Goal: Task Accomplishment & Management: Use online tool/utility

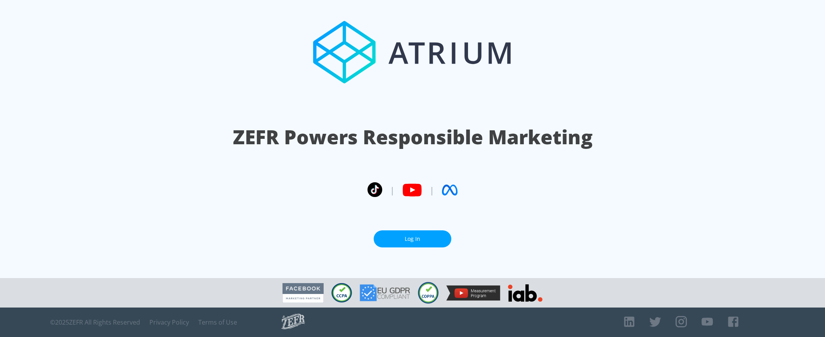
click at [412, 244] on link "Log In" at bounding box center [413, 239] width 78 height 17
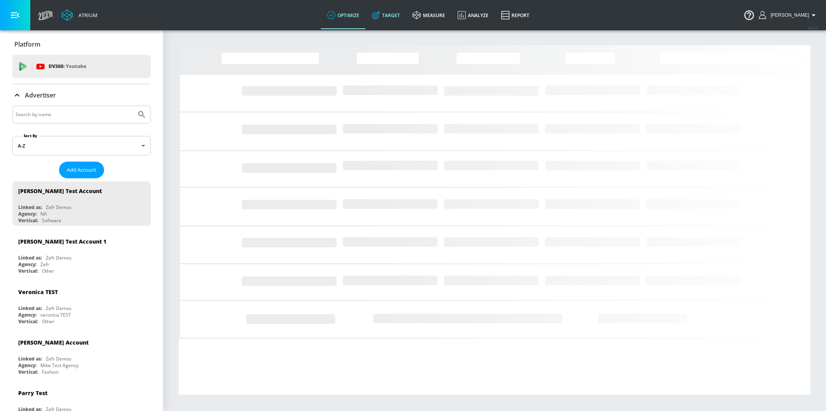
click at [406, 19] on link "Target" at bounding box center [385, 15] width 41 height 28
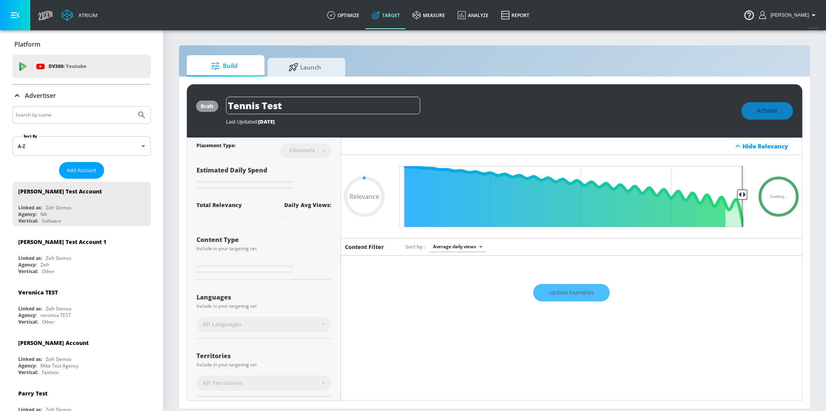
type input "0.05"
click at [96, 118] on input "Search by name" at bounding box center [75, 115] width 118 height 10
type input "mik"
type input "0.22"
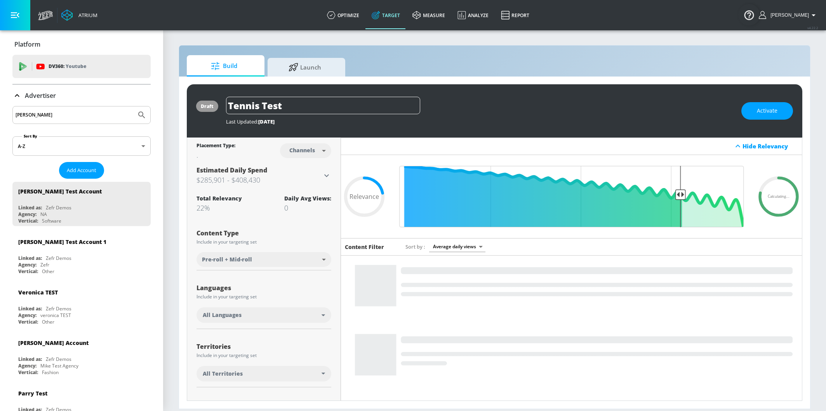
type input "[PERSON_NAME]"
click at [133, 106] on button "Submit Search" at bounding box center [141, 114] width 17 height 17
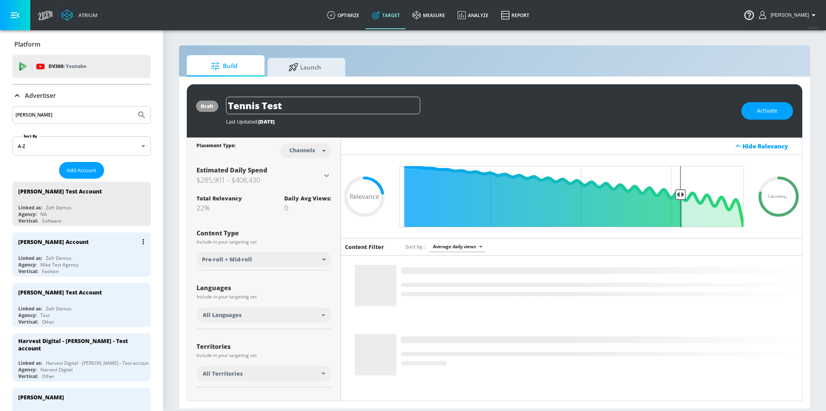
click at [57, 250] on div "[PERSON_NAME] Account" at bounding box center [83, 241] width 130 height 19
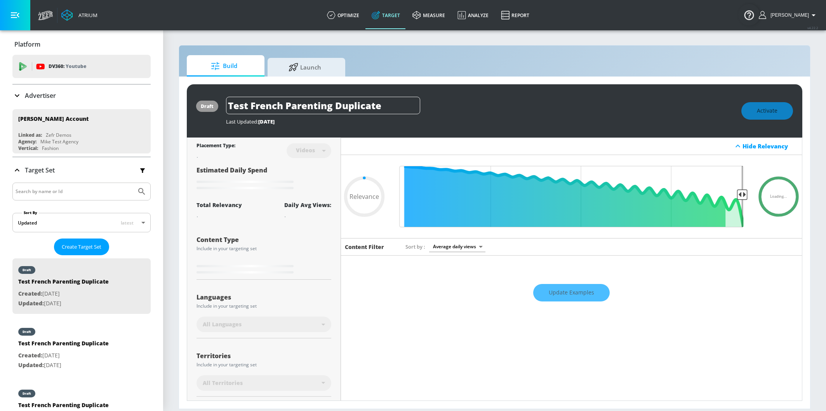
click at [139, 243] on div "Create Target Set" at bounding box center [81, 246] width 138 height 17
click at [630, 246] on div "Sort by Average daily views avg_daily_views_last_7_days" at bounding box center [598, 246] width 387 height 10
click at [567, 286] on div "Update Examples" at bounding box center [571, 292] width 461 height 27
type input "0.75"
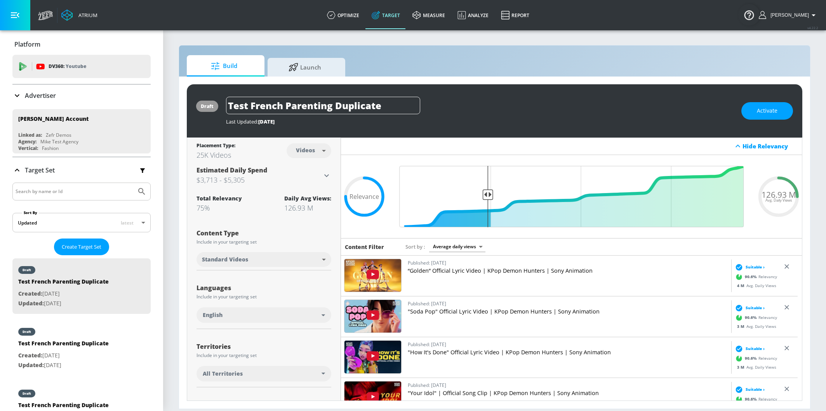
click at [311, 154] on body "Atrium optimize Target measure Analyze Report optimize Target measure Analyze R…" at bounding box center [413, 205] width 826 height 411
click at [307, 170] on div "Channels" at bounding box center [307, 167] width 28 height 8
type input "channels"
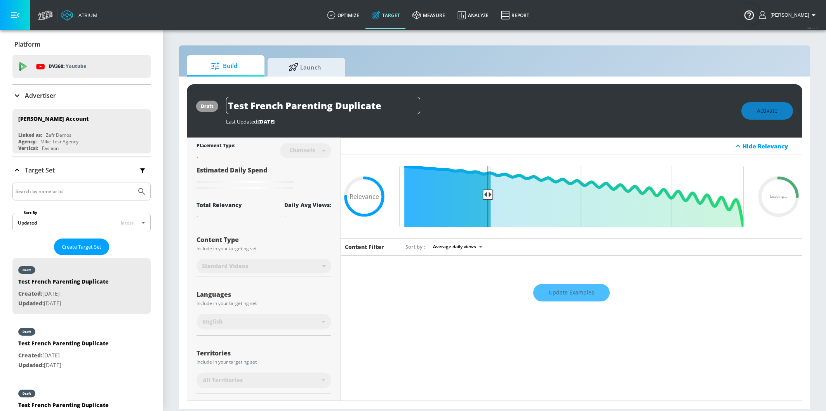
click at [190, 192] on div "Placement Type: Channels channels ​ Estimated Daily Spend Loading... Activation…" at bounding box center [264, 308] width 154 height 343
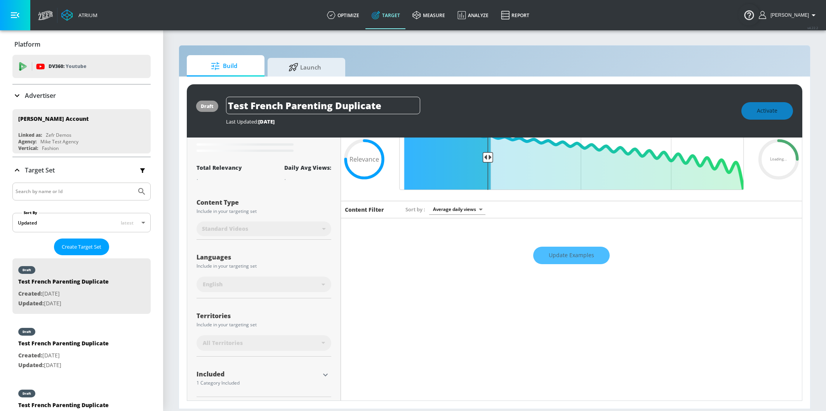
scroll to position [80, 0]
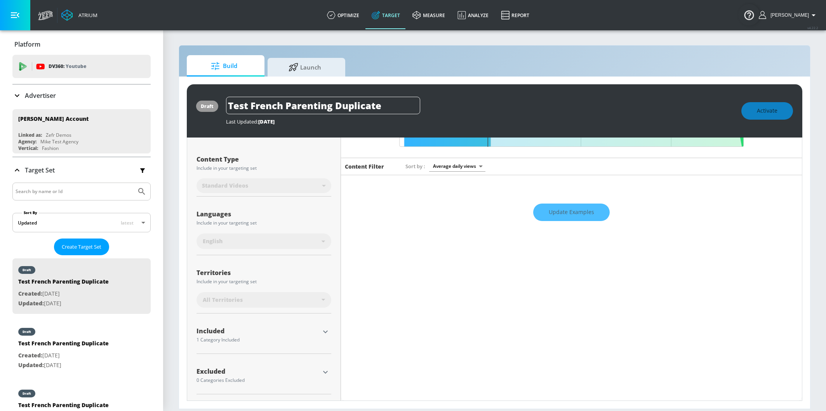
click at [323, 330] on icon "button" at bounding box center [325, 331] width 9 height 9
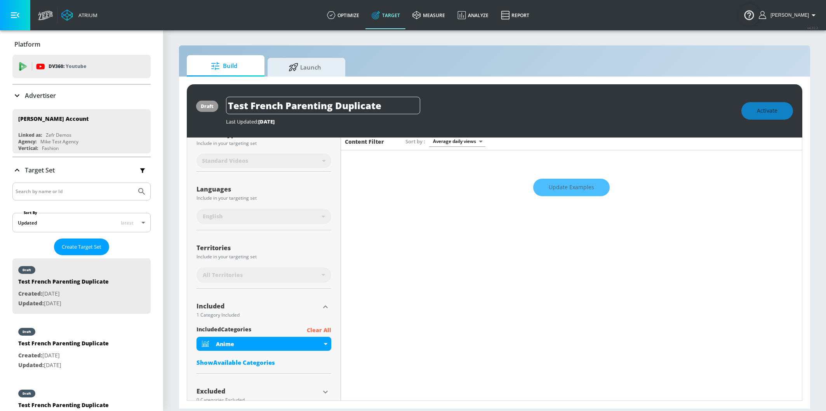
scroll to position [125, 0]
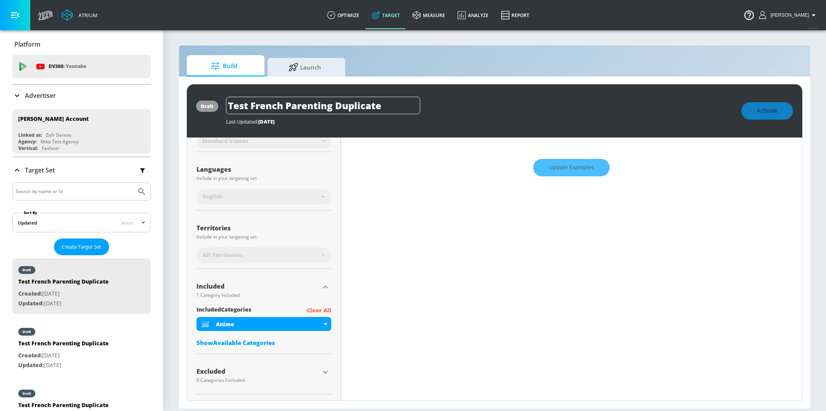
click at [229, 344] on div "Show Available Categories" at bounding box center [263, 342] width 135 height 8
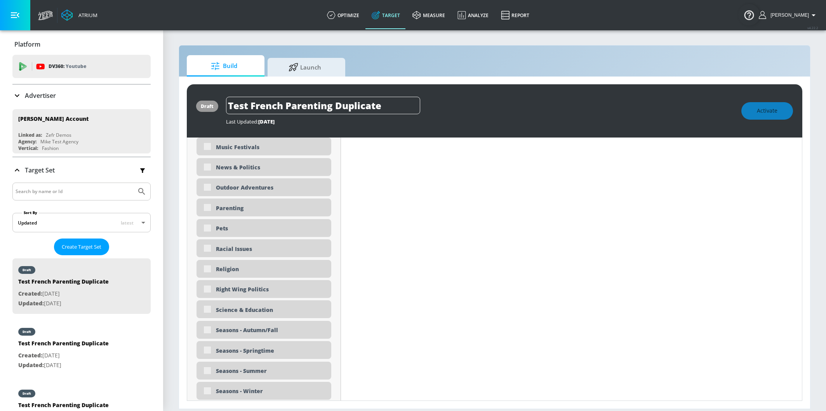
scroll to position [1661, 0]
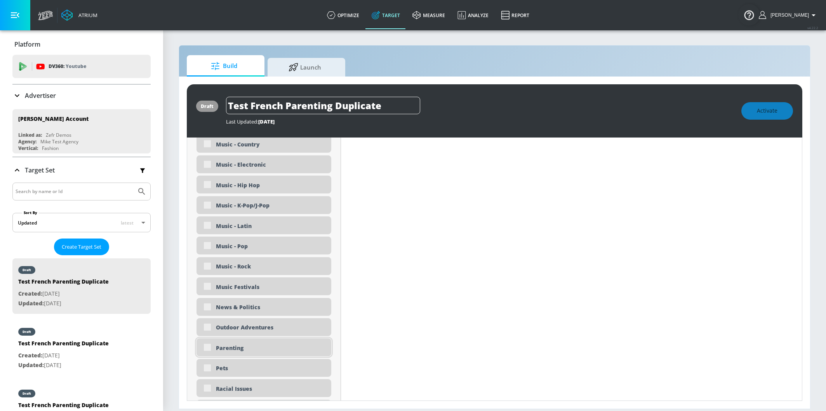
click at [208, 349] on div "Parenting" at bounding box center [263, 347] width 135 height 18
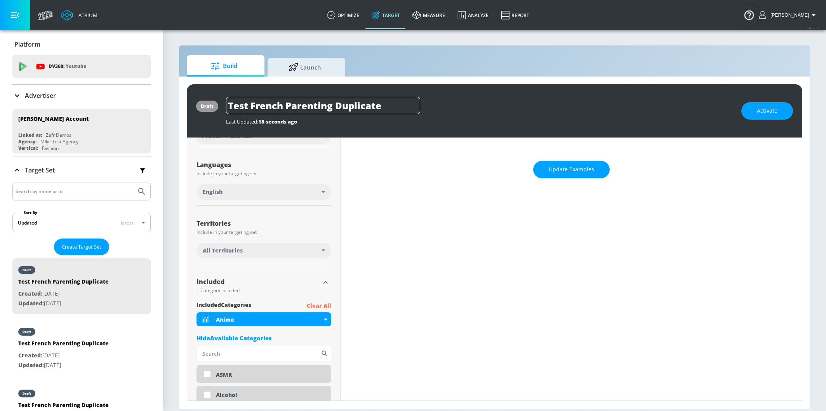
scroll to position [127, 0]
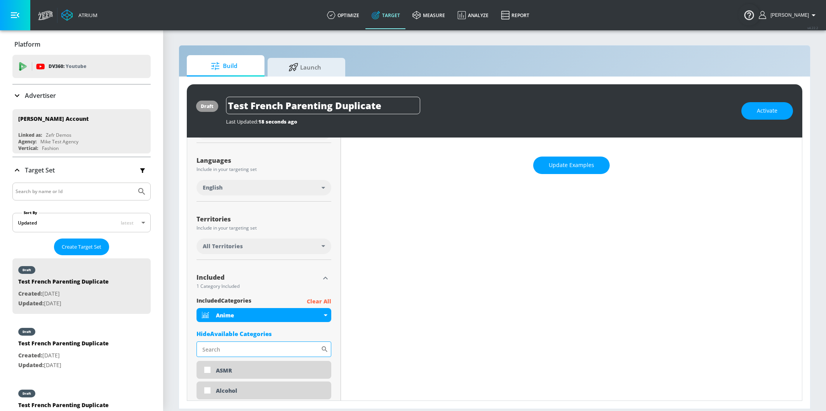
click at [267, 352] on input "Sort By" at bounding box center [258, 349] width 124 height 16
type input "parenting"
click at [242, 369] on div "Parenting" at bounding box center [270, 370] width 109 height 7
checkbox input "true"
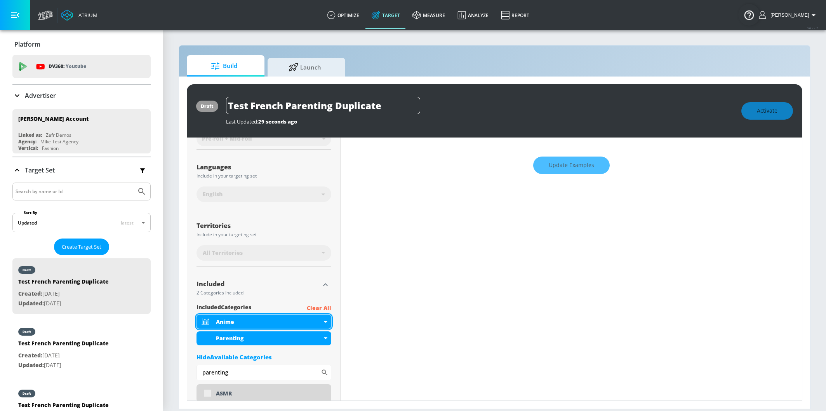
scroll to position [134, 0]
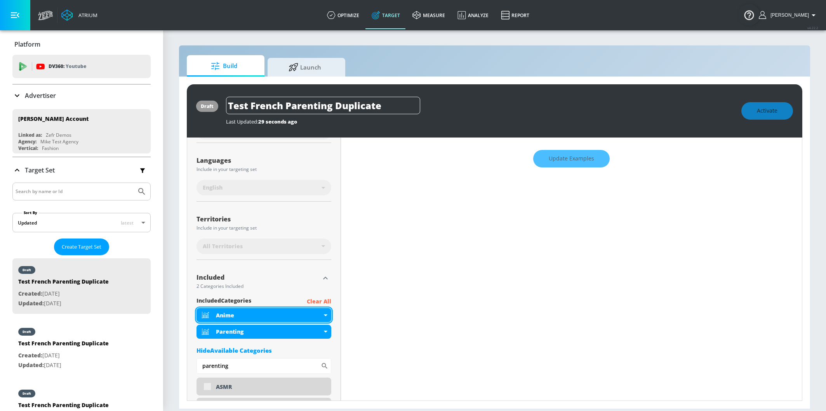
click at [323, 313] on div "Anime" at bounding box center [263, 315] width 135 height 14
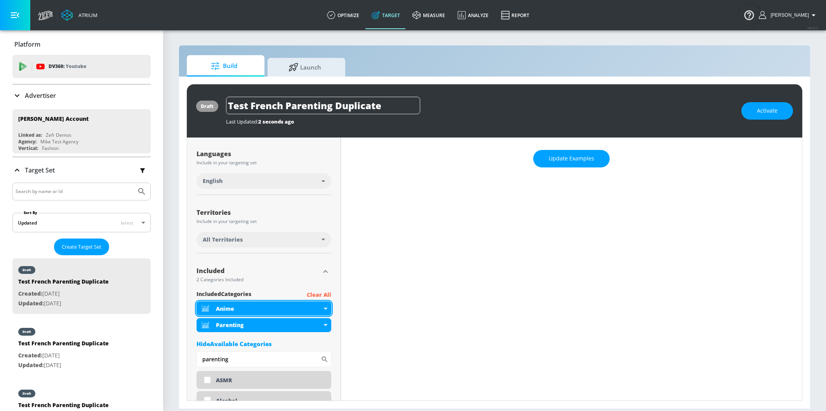
scroll to position [127, 0]
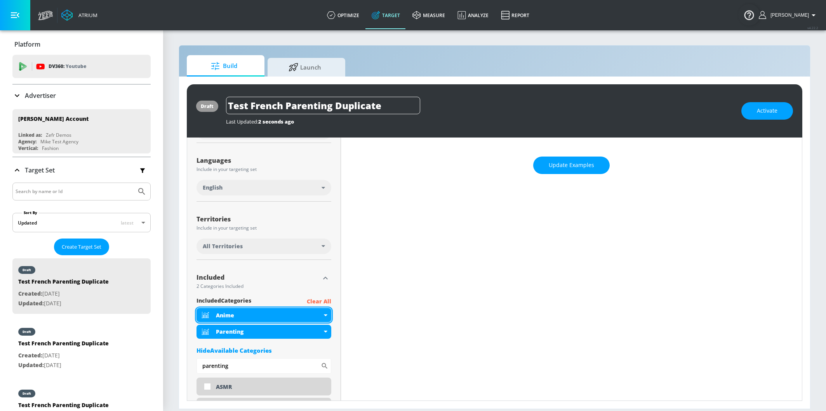
click at [324, 314] on icon at bounding box center [325, 315] width 3 height 2
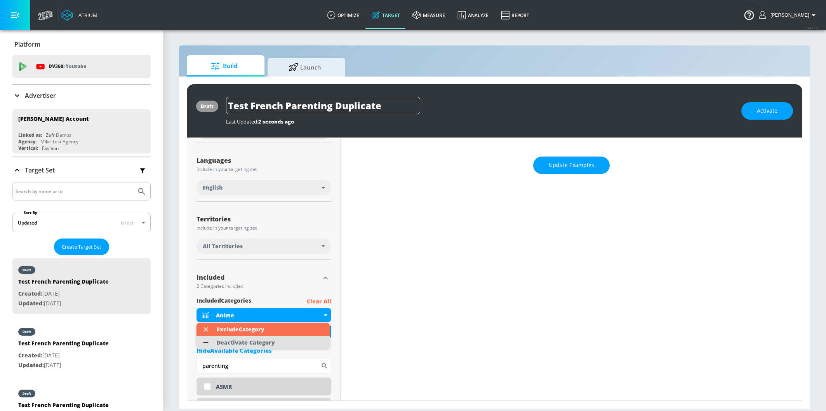
click at [281, 338] on li "Deactivate Category" at bounding box center [262, 342] width 133 height 13
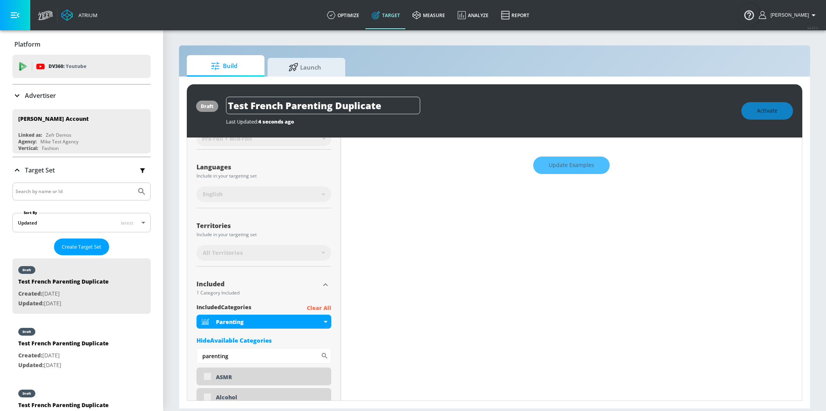
scroll to position [134, 0]
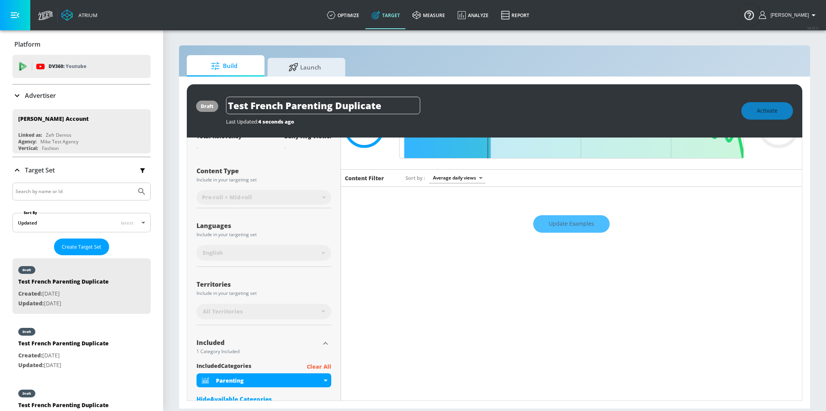
scroll to position [138, 0]
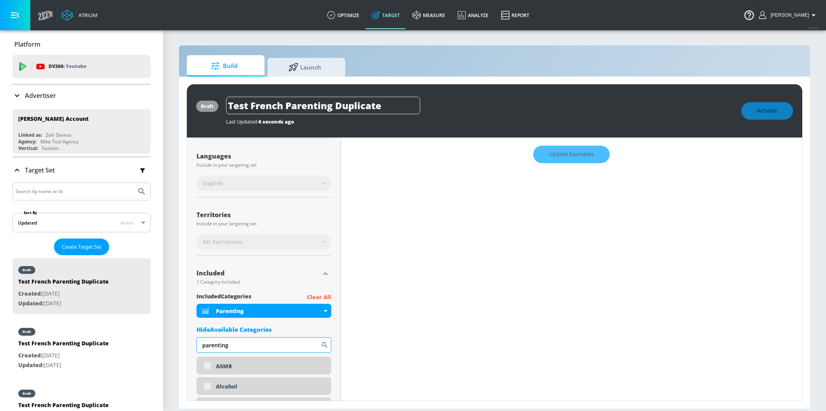
click at [271, 340] on input "parenting" at bounding box center [258, 345] width 124 height 16
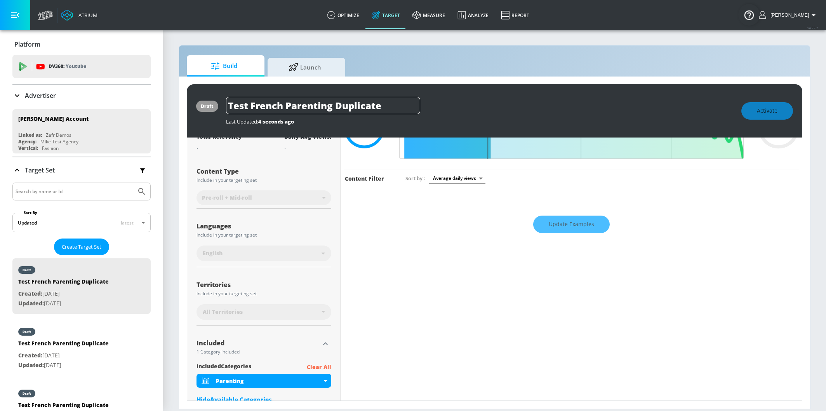
click at [568, 226] on div "Update Examples" at bounding box center [571, 224] width 461 height 27
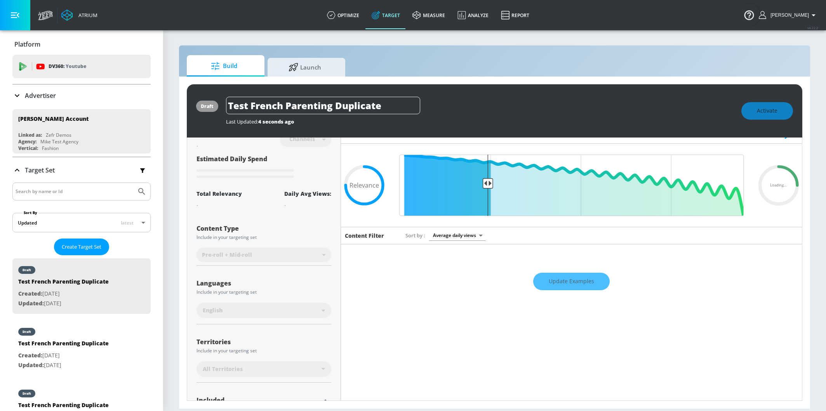
scroll to position [10, 0]
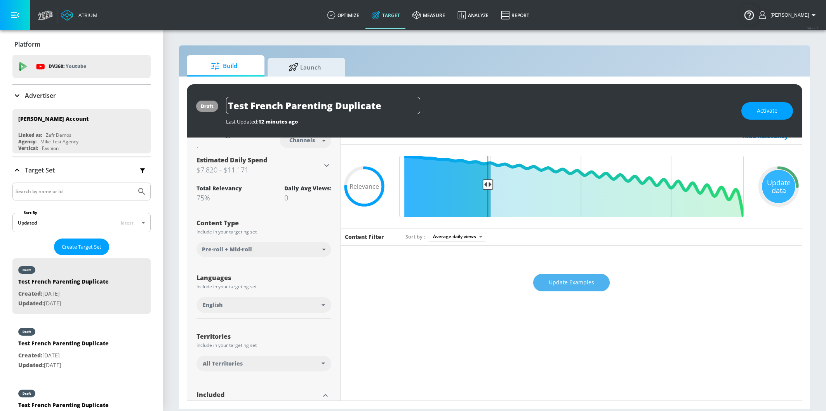
click at [545, 276] on button "Update Examples" at bounding box center [571, 282] width 76 height 17
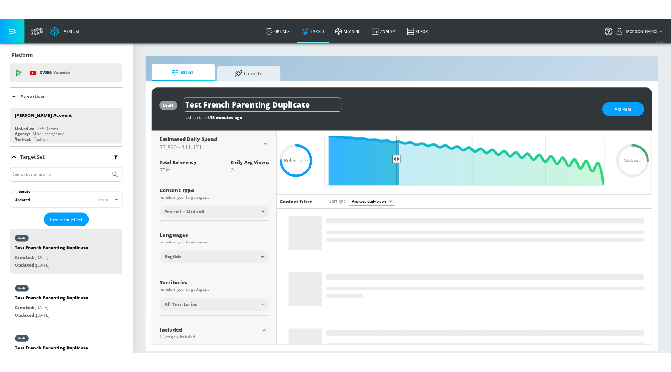
scroll to position [0, 0]
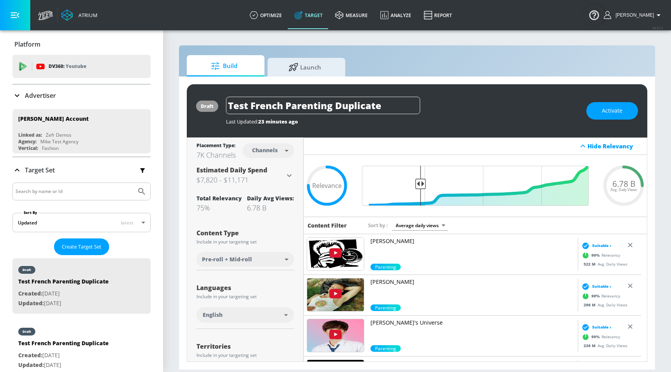
click at [468, 49] on div "Build Launch draft Test French Parenting Duplicate Last Updated: 23 minutes ago…" at bounding box center [417, 207] width 477 height 325
